Goal: Task Accomplishment & Management: Manage account settings

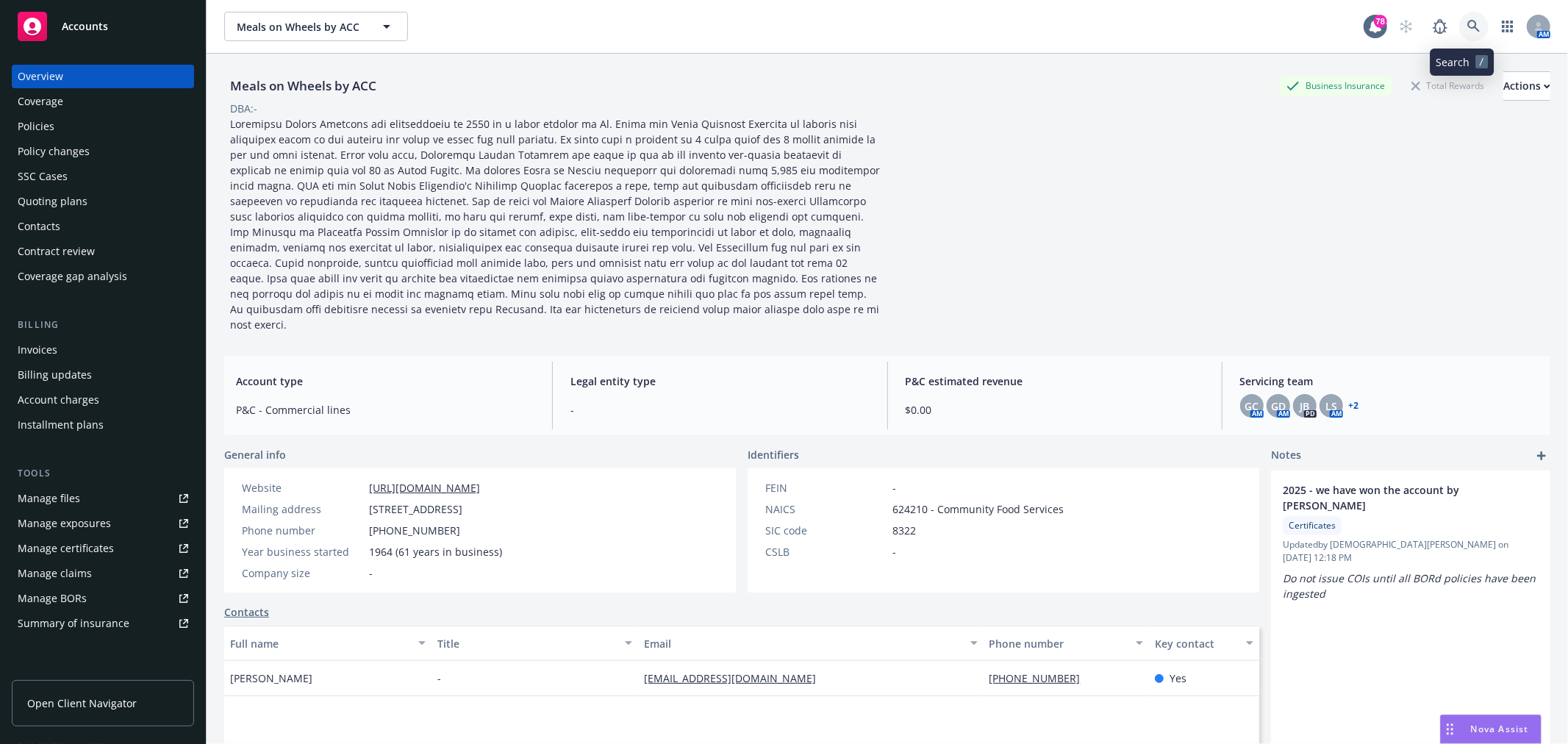
click at [1459, 23] on link at bounding box center [1473, 26] width 29 height 29
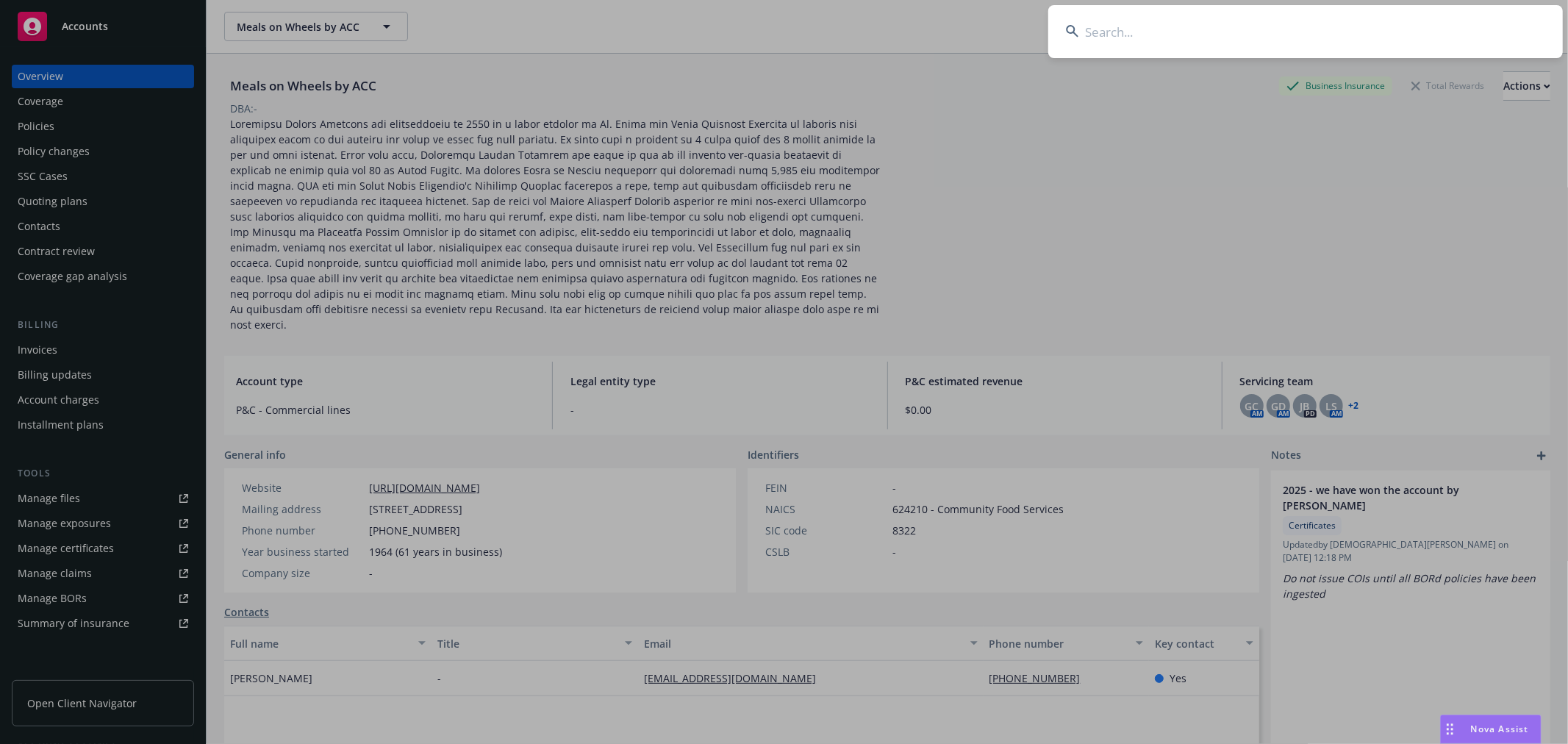
click at [1130, 42] on input at bounding box center [1305, 31] width 515 height 53
type input "p"
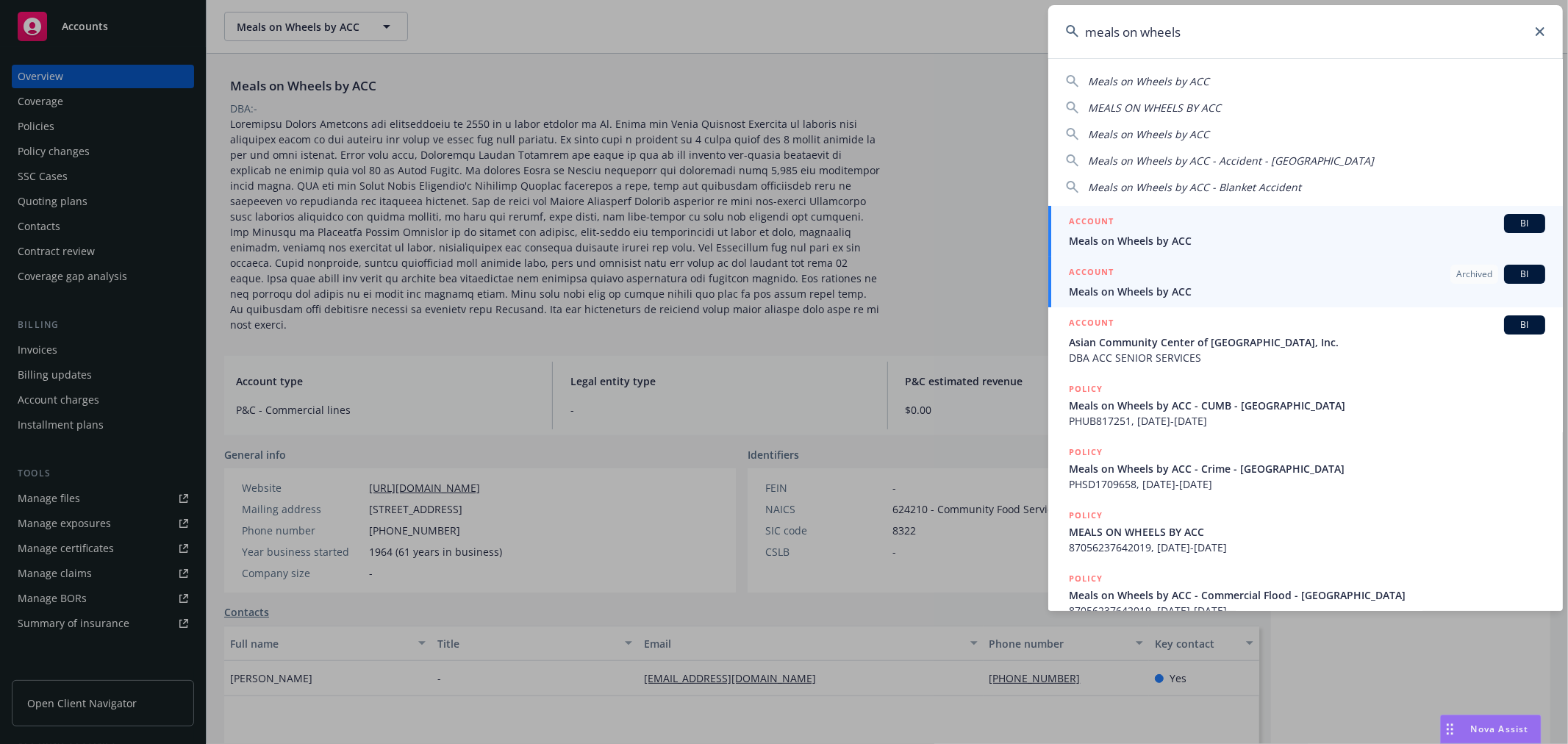
type input "meals on wheels"
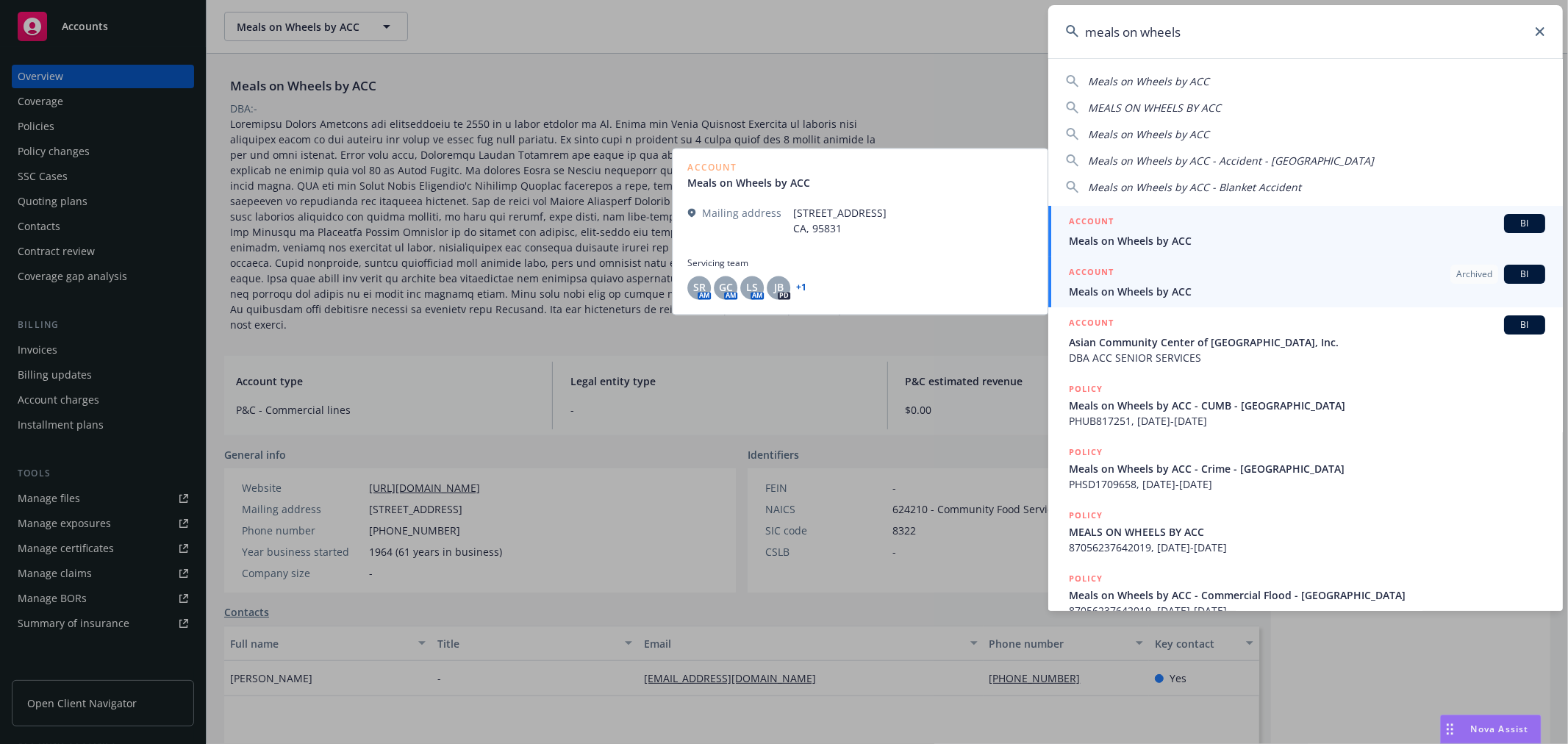
click at [1192, 295] on span "Meals on Wheels by ACC" at bounding box center [1306, 291] width 476 height 15
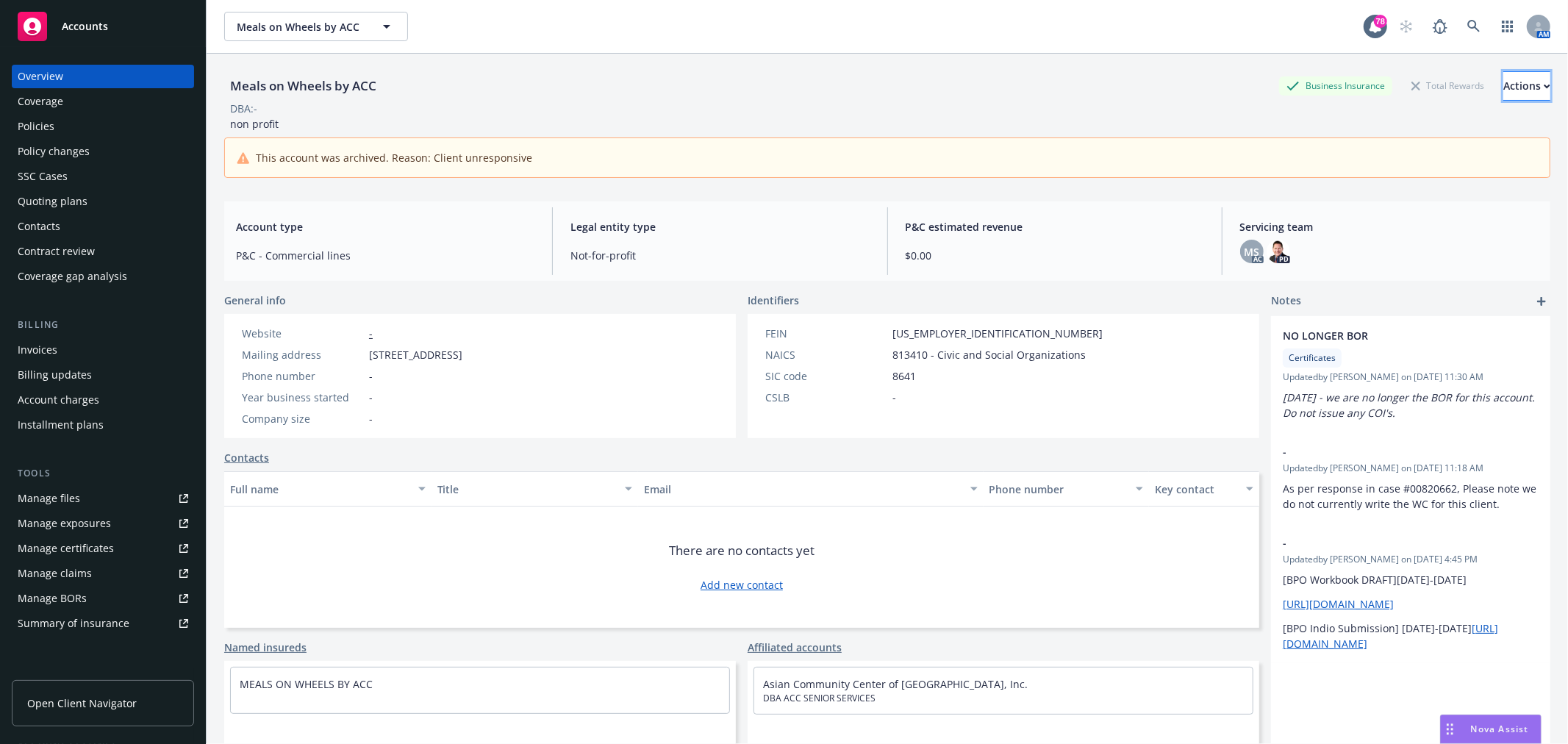
click at [1503, 86] on div "Actions" at bounding box center [1527, 86] width 47 height 28
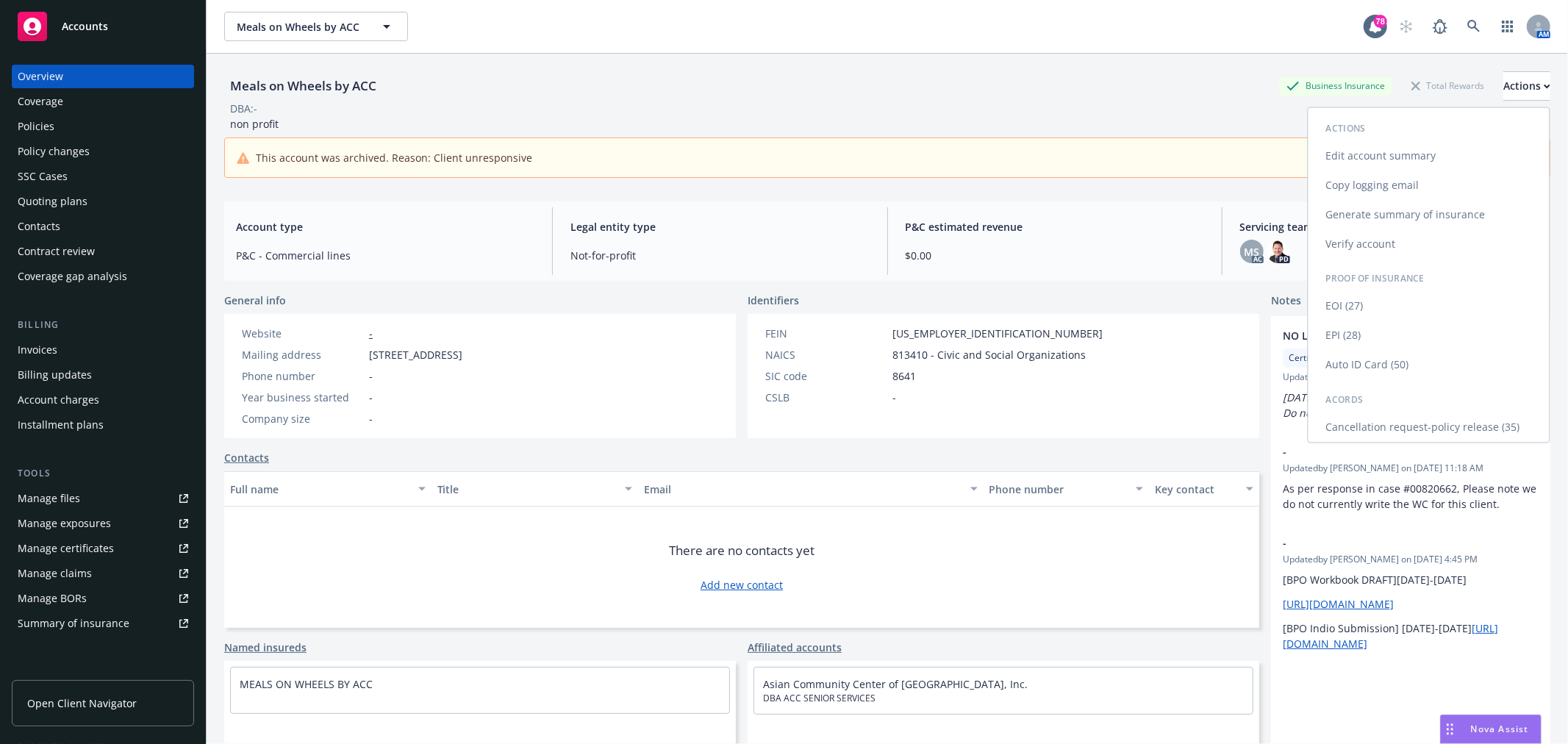
click at [1408, 241] on link "Verify account" at bounding box center [1428, 243] width 241 height 29
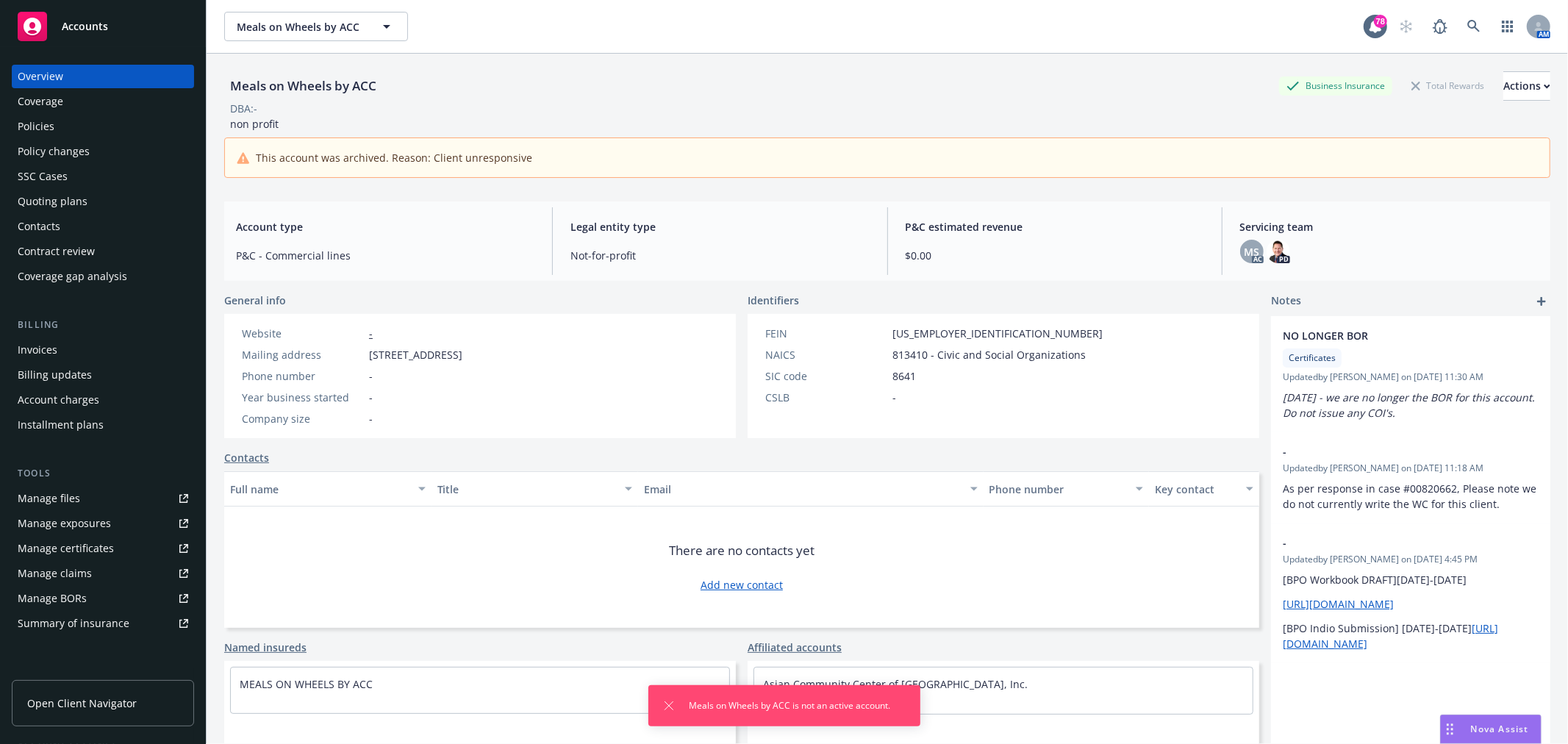
click at [39, 116] on div "Policies" at bounding box center [36, 126] width 37 height 23
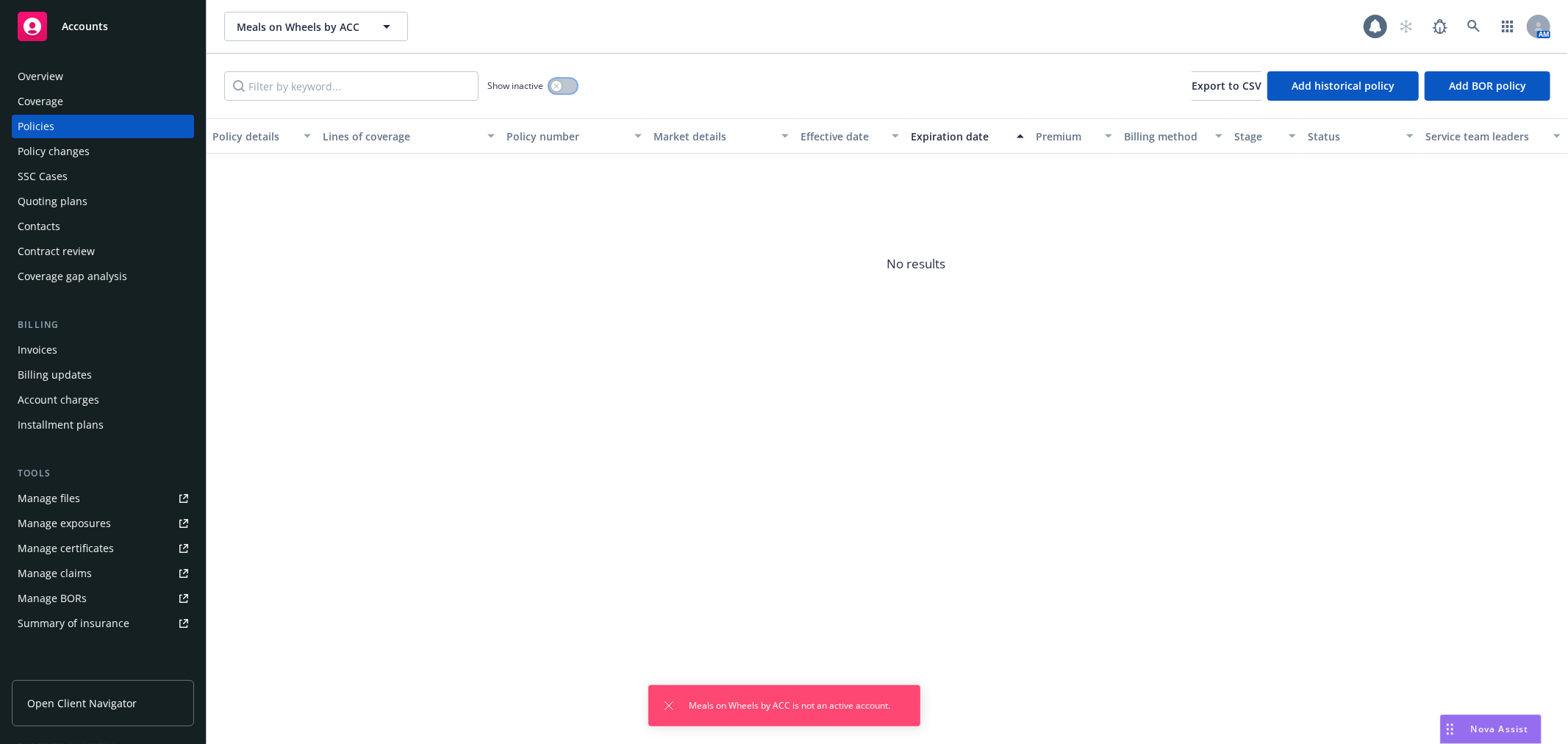
click at [566, 85] on button "button" at bounding box center [563, 86] width 28 height 15
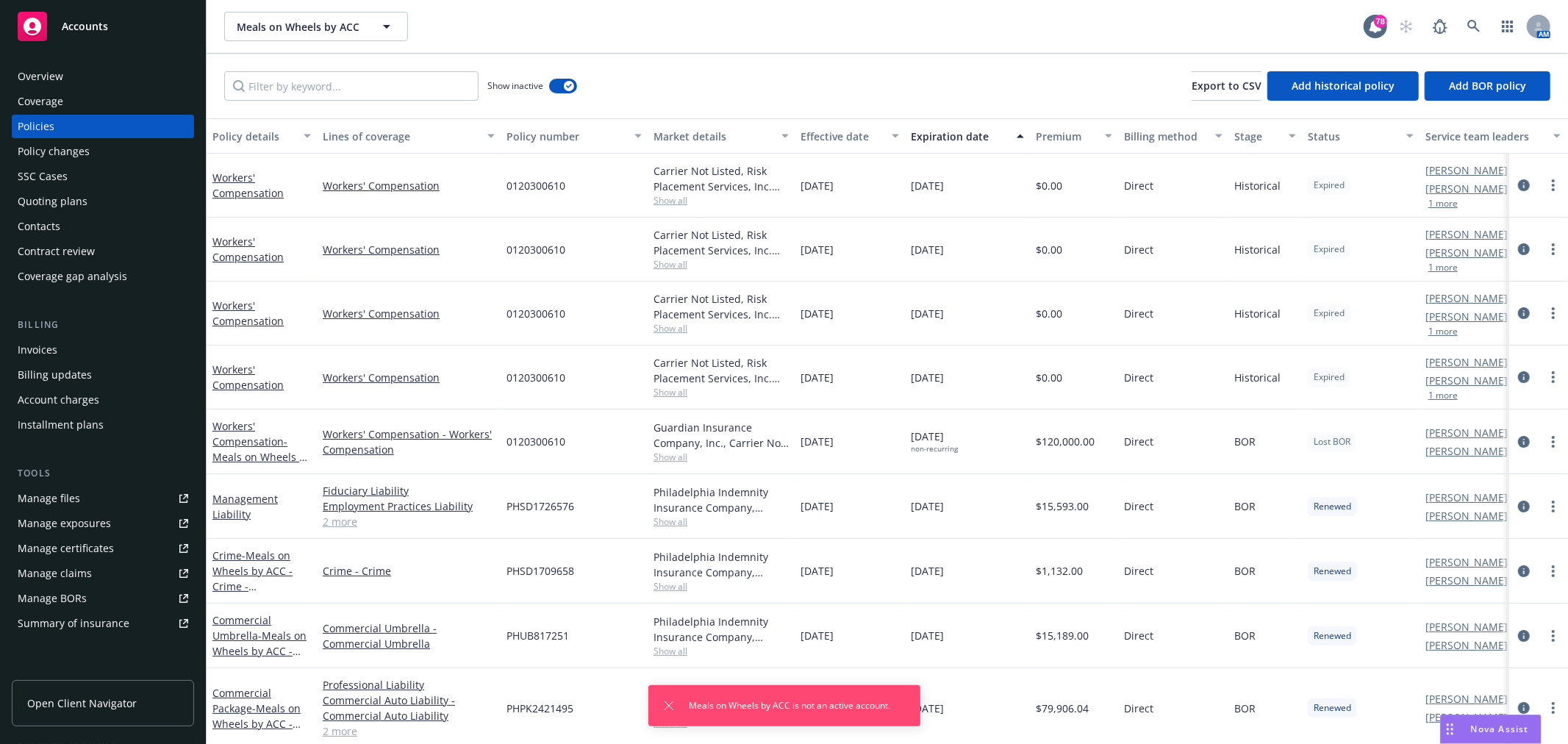
click at [64, 85] on div "Overview" at bounding box center [103, 76] width 171 height 23
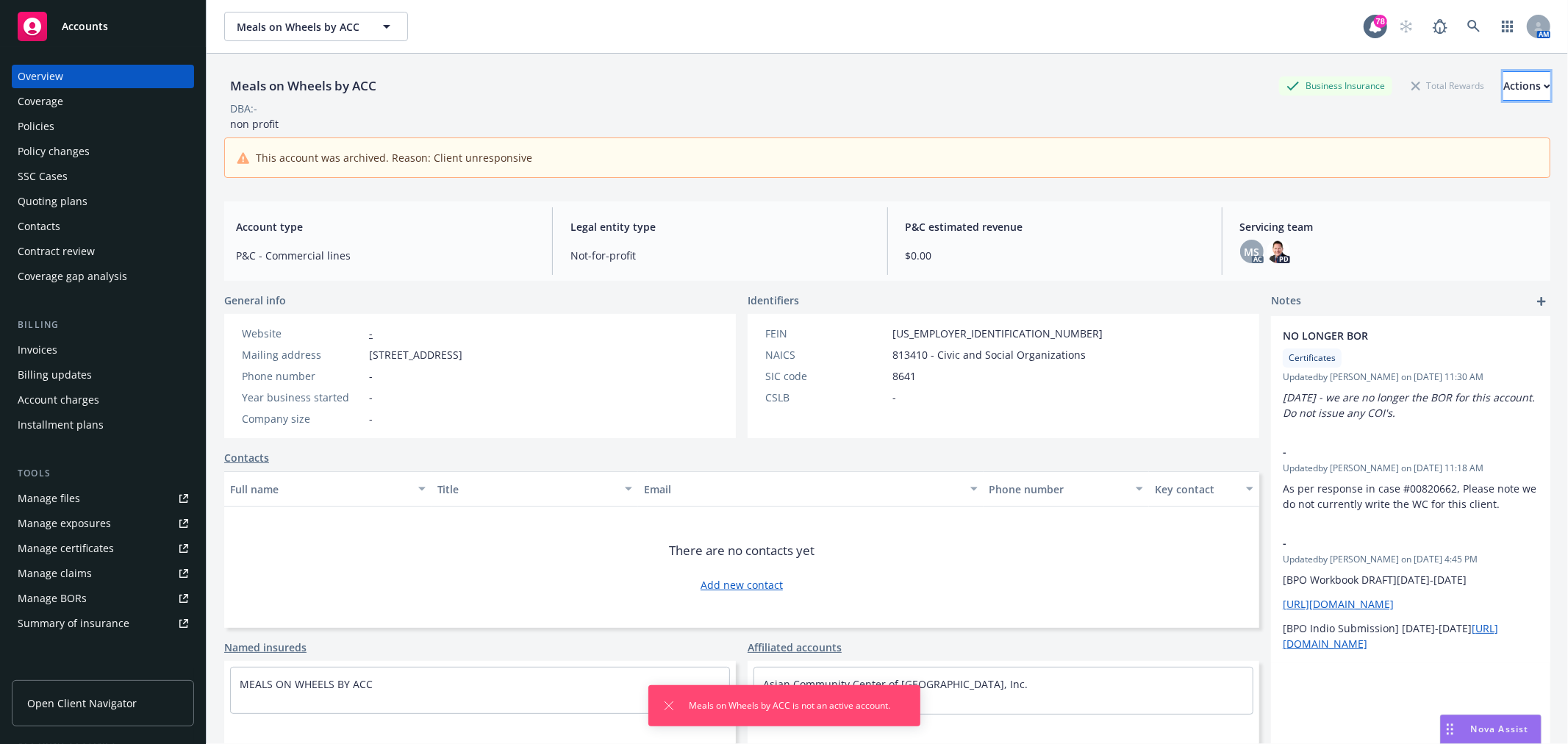
click at [1521, 83] on button "Actions" at bounding box center [1527, 85] width 47 height 29
click at [669, 83] on div "Meals on Wheels by ACC Business Insurance Total Rewards Actions Actions Edit ac…" at bounding box center [887, 85] width 1326 height 29
click at [718, 44] on div "Meals on Wheels by ACC Meals on Wheels by ACC 78 AM" at bounding box center [887, 26] width 1361 height 53
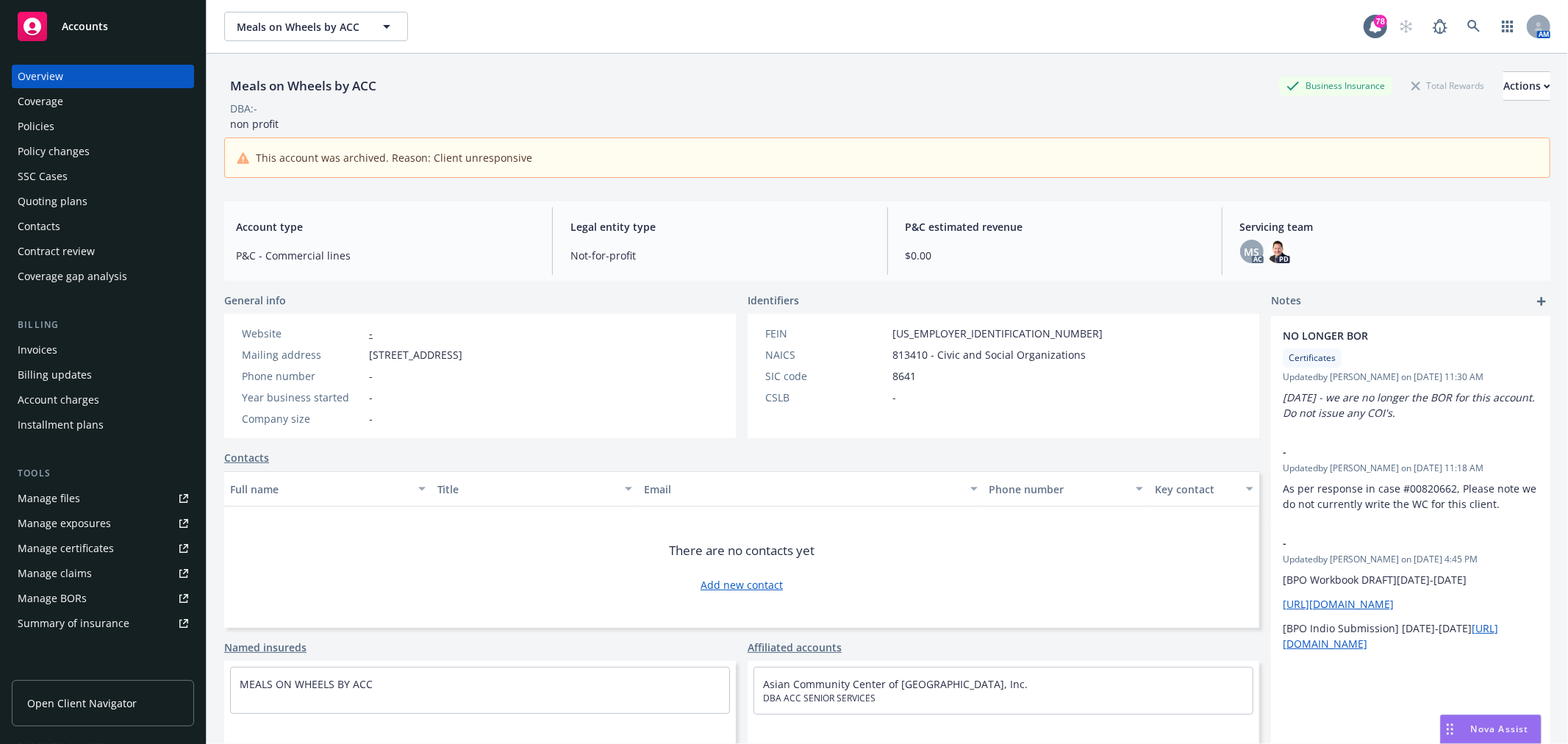
click at [584, 49] on div "Meals on Wheels by ACC Meals on Wheels by ACC 78 AM" at bounding box center [887, 26] width 1361 height 53
click at [64, 33] on div "Accounts" at bounding box center [103, 26] width 171 height 29
